Goal: Communication & Community: Answer question/provide support

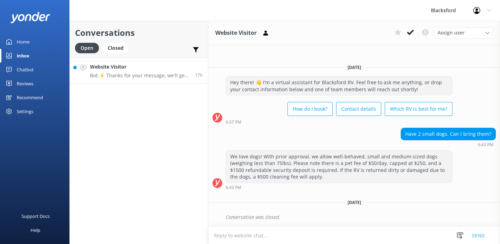
click at [156, 76] on p "Bot: ⚡ Thanks for your message, we'll get back to you as soon as we can. You're…" at bounding box center [140, 75] width 100 height 6
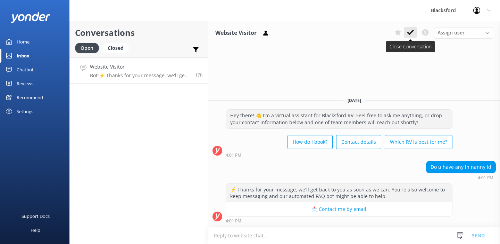
click at [415, 32] on button at bounding box center [410, 32] width 13 height 10
